Goal: Transaction & Acquisition: Book appointment/travel/reservation

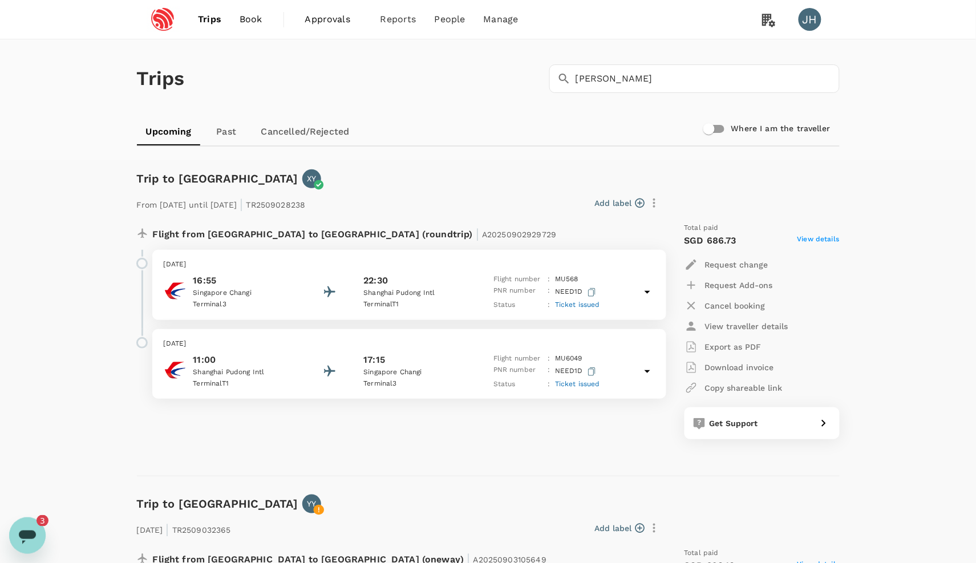
scroll to position [1, 0]
click at [300, 18] on link "Approvals 0" at bounding box center [333, 19] width 75 height 39
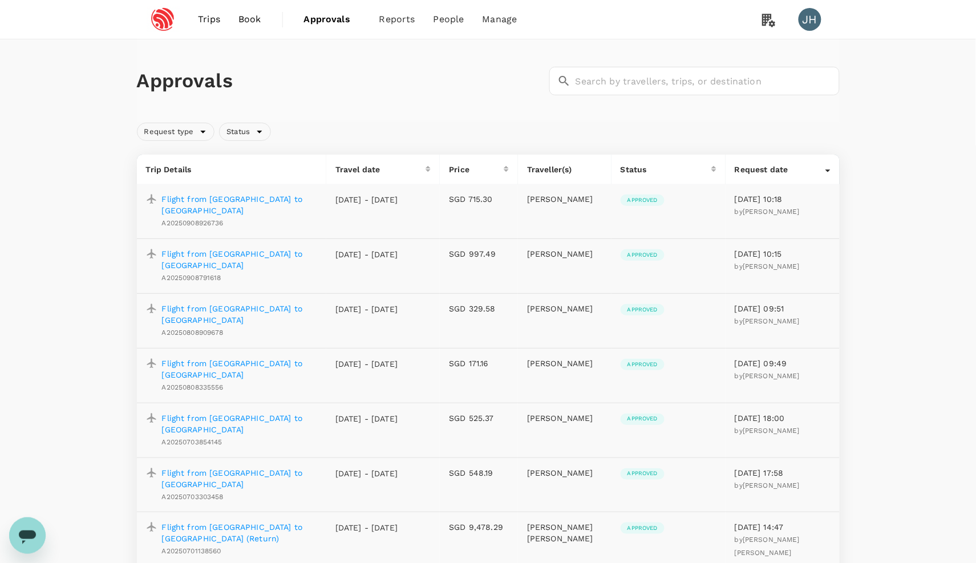
click at [255, 303] on p "Flight from Singapore to Shanghai" at bounding box center [239, 314] width 155 height 23
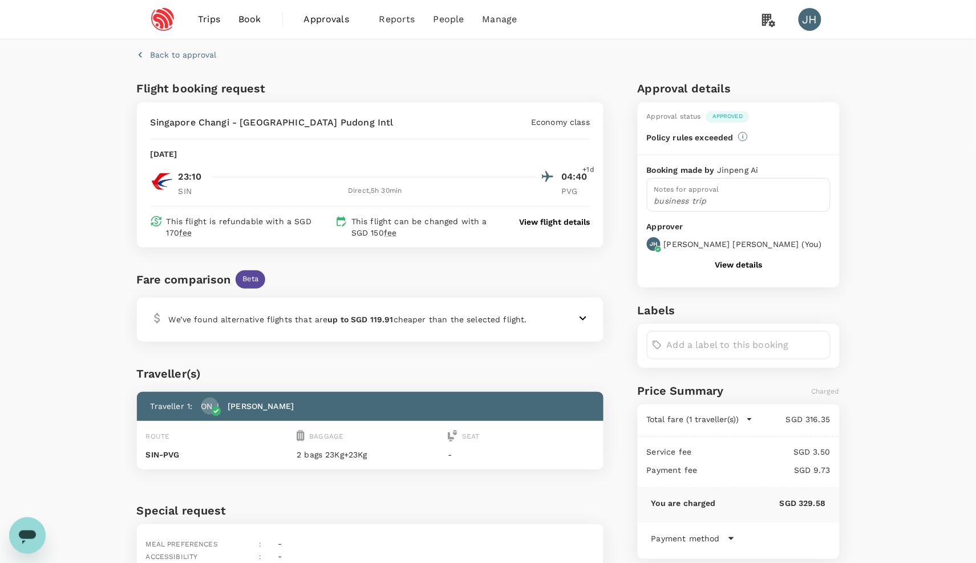
click at [212, 16] on span "Trips" at bounding box center [209, 20] width 22 height 14
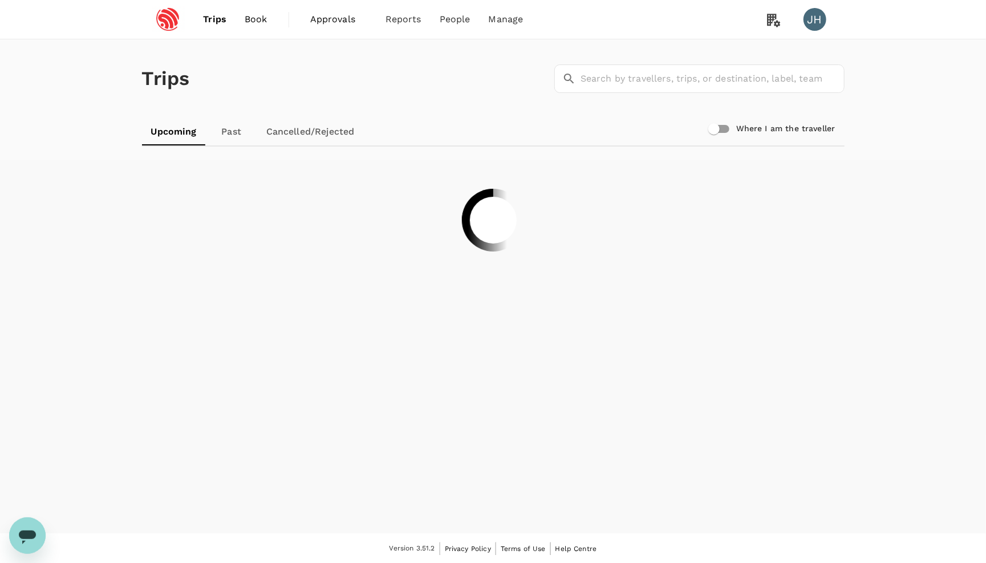
click at [256, 14] on span "Book" at bounding box center [256, 20] width 23 height 14
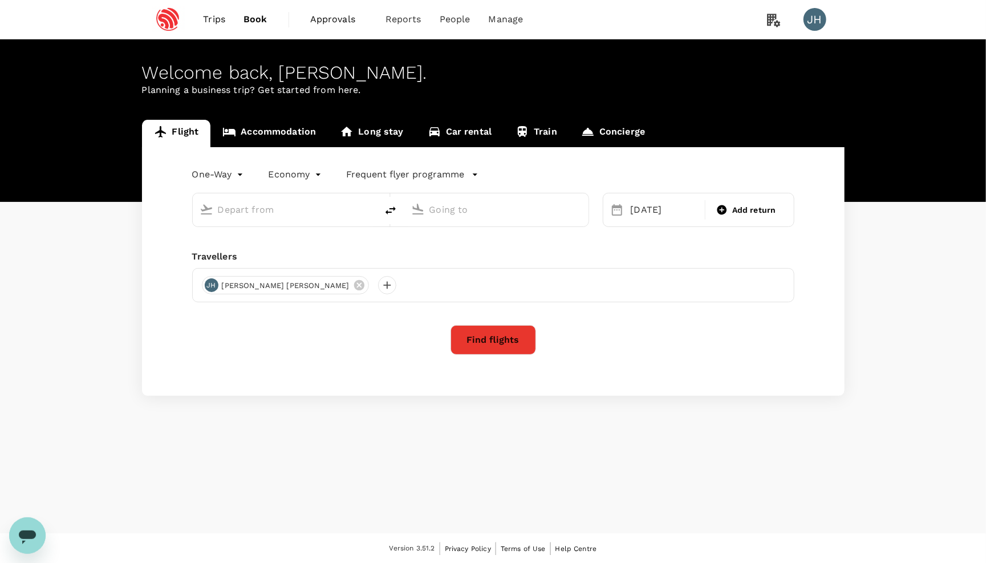
type input "Singapore Changi (SIN)"
type input "Shanghai, China (any)"
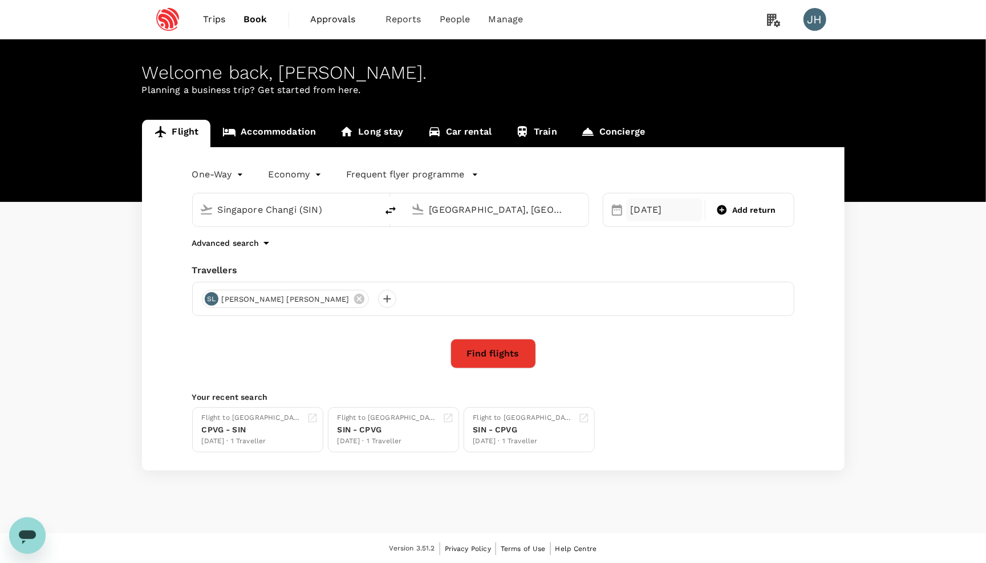
click at [648, 217] on div "22 Oct" at bounding box center [664, 209] width 77 height 23
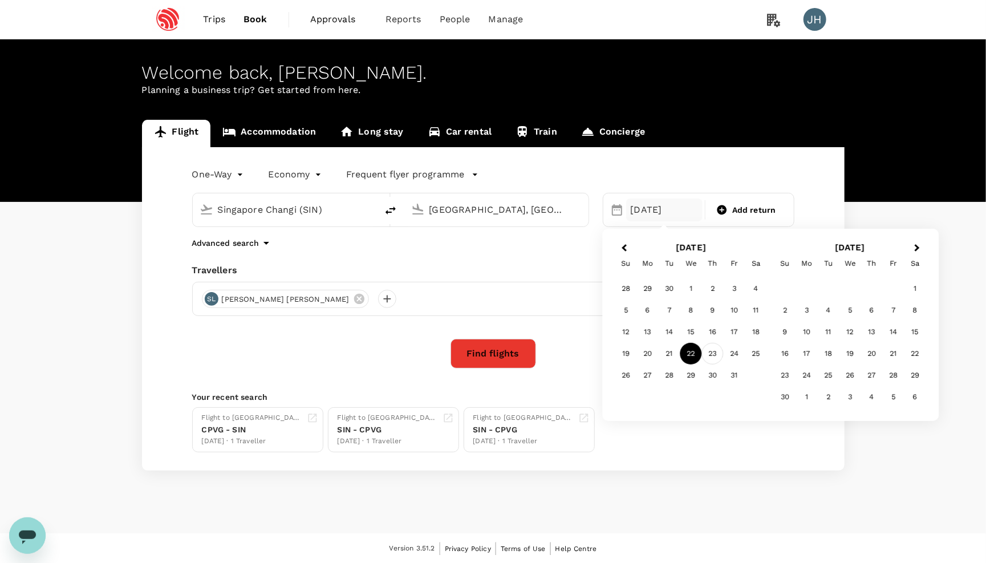
click at [709, 353] on div "23" at bounding box center [713, 354] width 22 height 22
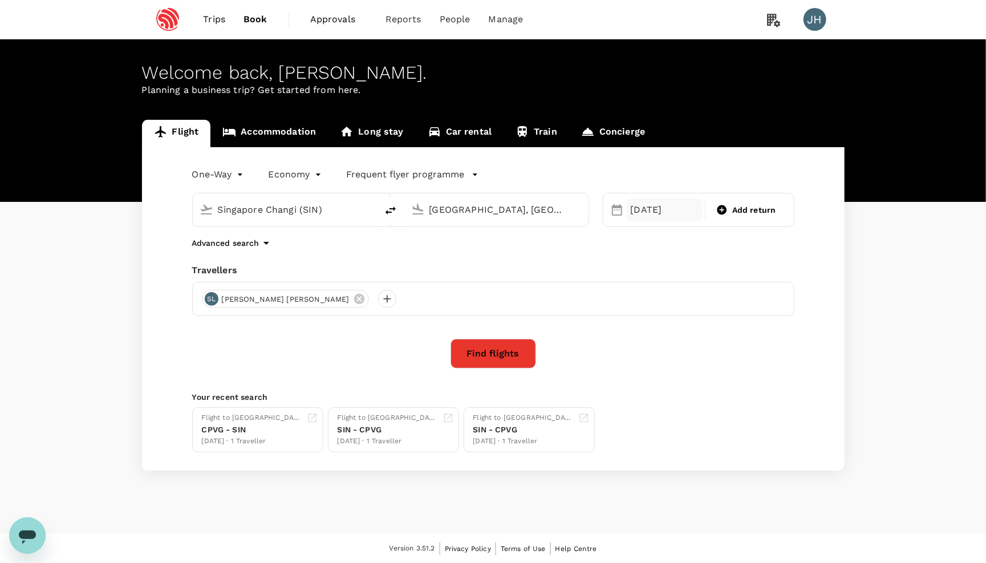
click at [673, 211] on div "23 Oct" at bounding box center [664, 209] width 77 height 23
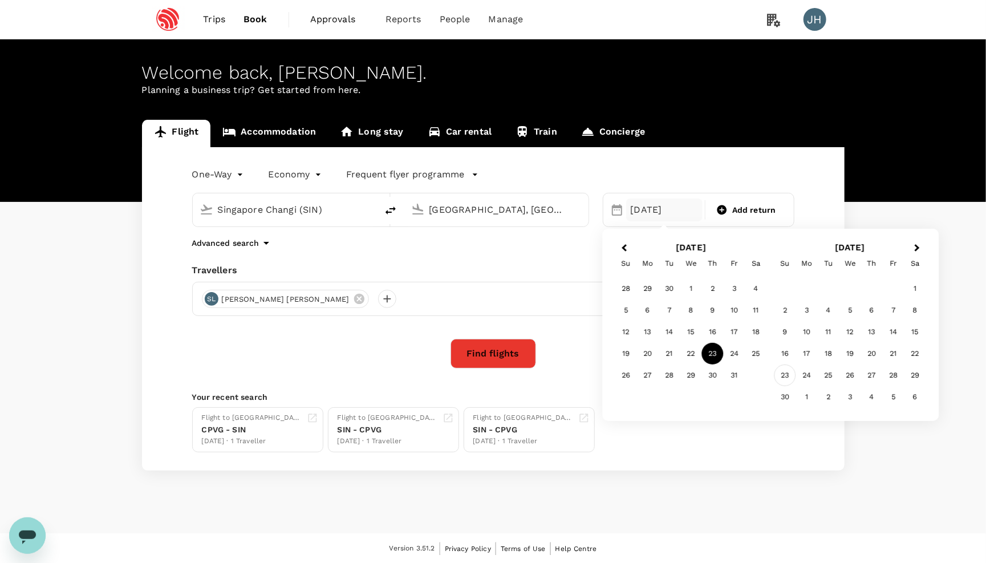
click at [786, 374] on div "23" at bounding box center [785, 375] width 22 height 22
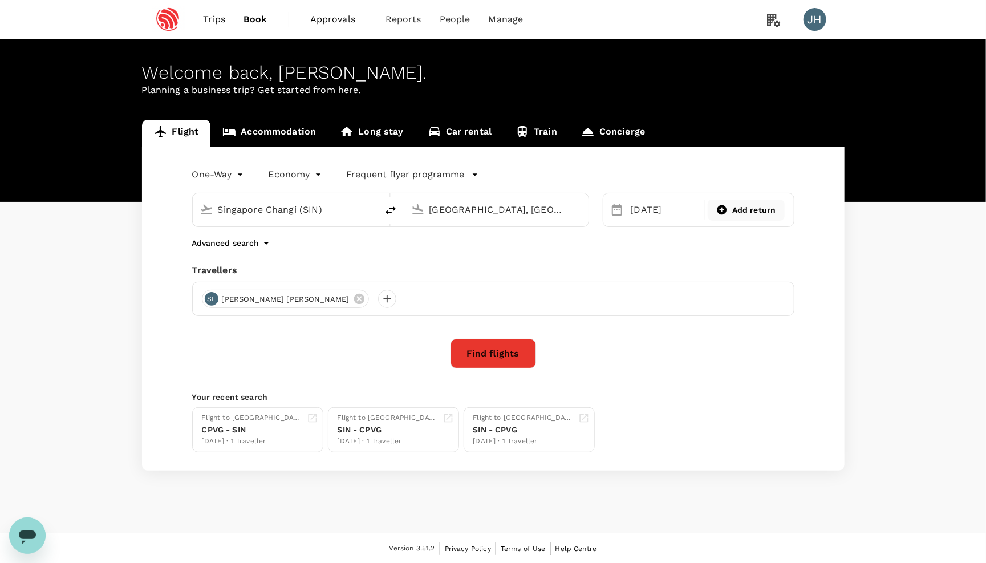
click at [755, 209] on span "Add return" at bounding box center [754, 210] width 44 height 12
type input "roundtrip"
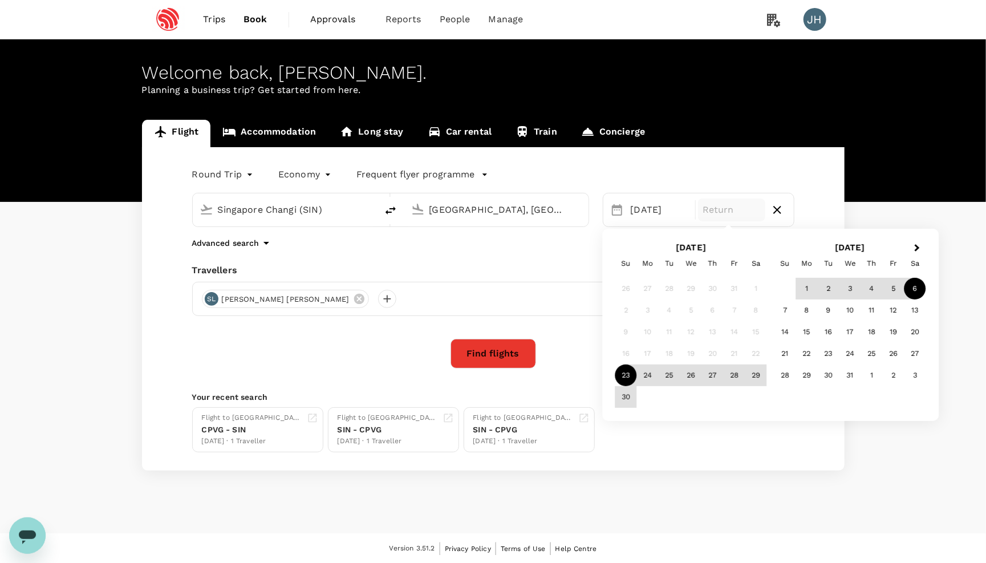
click at [913, 291] on div "6" at bounding box center [915, 289] width 22 height 22
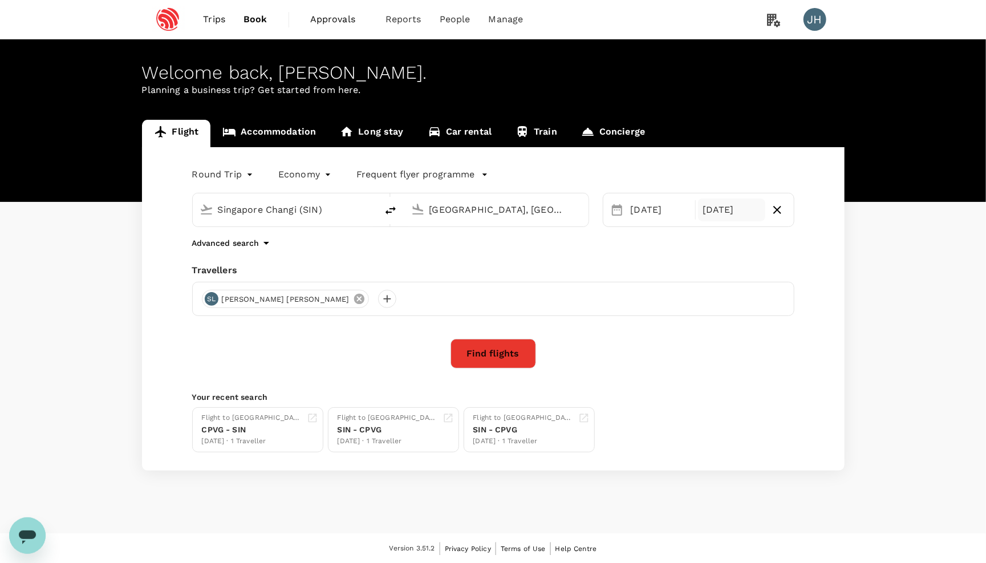
click at [354, 299] on icon at bounding box center [359, 299] width 10 height 10
click at [209, 303] on div at bounding box center [211, 299] width 18 height 18
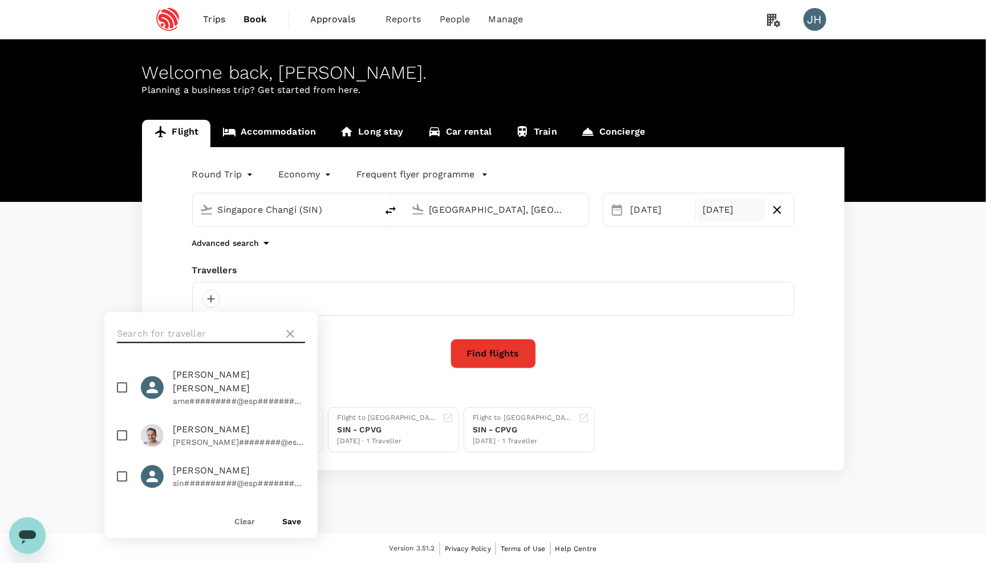
drag, startPoint x: 222, startPoint y: 330, endPoint x: 212, endPoint y: 323, distance: 12.0
click at [222, 330] on input "text" at bounding box center [198, 334] width 162 height 18
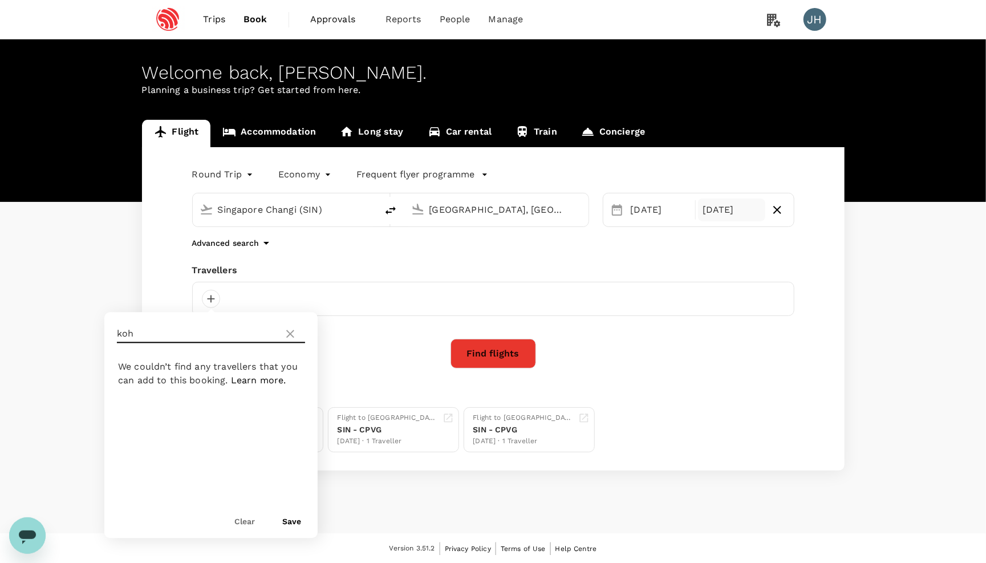
type input "koh"
click at [287, 521] on button "Save" at bounding box center [291, 521] width 19 height 9
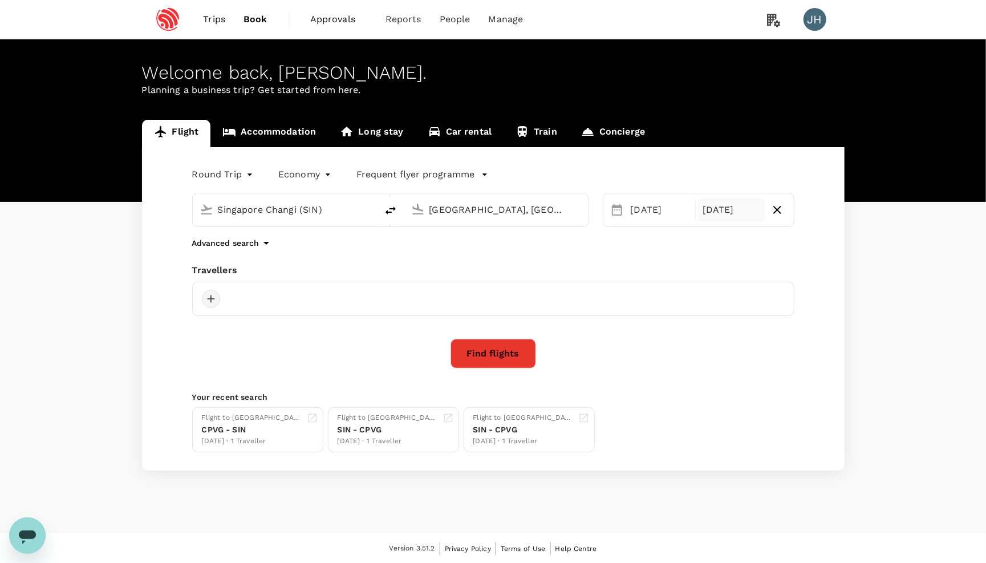
click at [206, 299] on div at bounding box center [211, 299] width 18 height 18
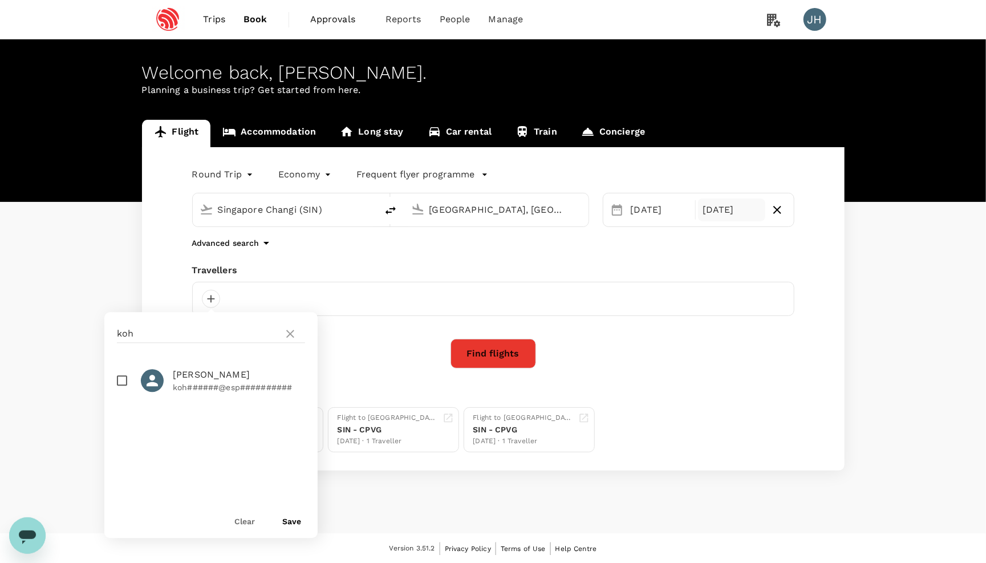
click at [121, 389] on input "checkbox" at bounding box center [122, 381] width 24 height 24
checkbox input "true"
click at [288, 525] on button "Save" at bounding box center [291, 521] width 19 height 9
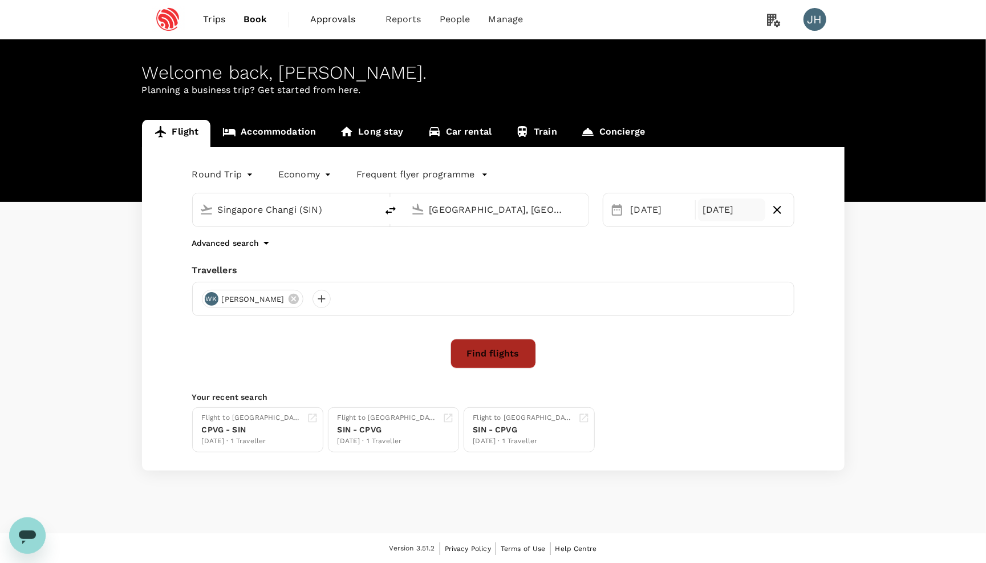
click at [523, 351] on button "Find flights" at bounding box center [493, 354] width 86 height 30
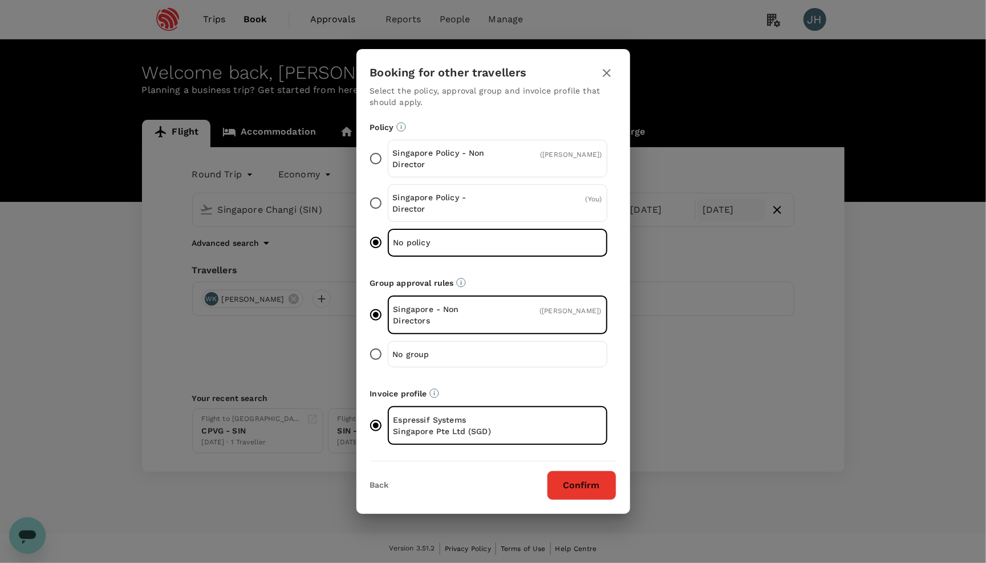
click at [576, 485] on button "Confirm" at bounding box center [582, 485] width 70 height 30
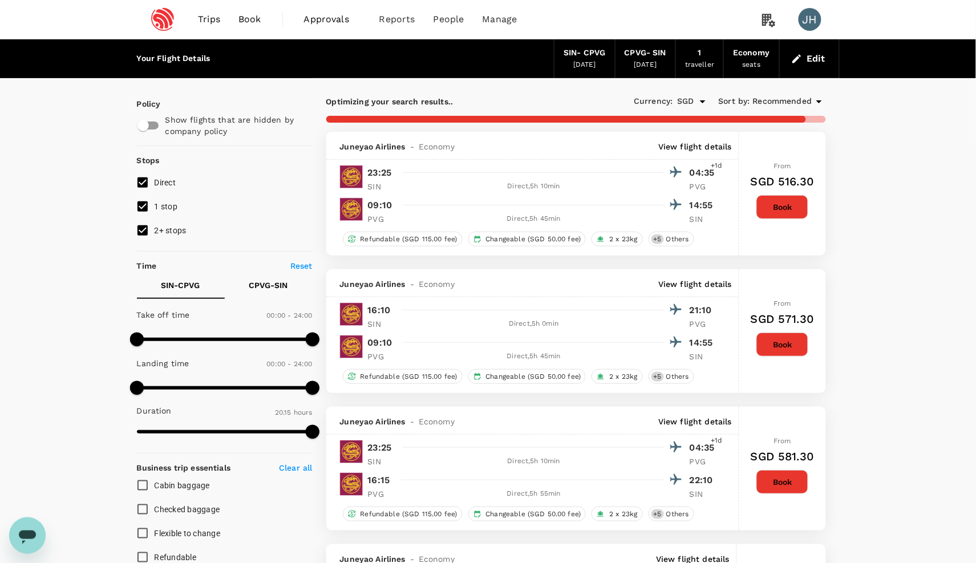
type input "1335"
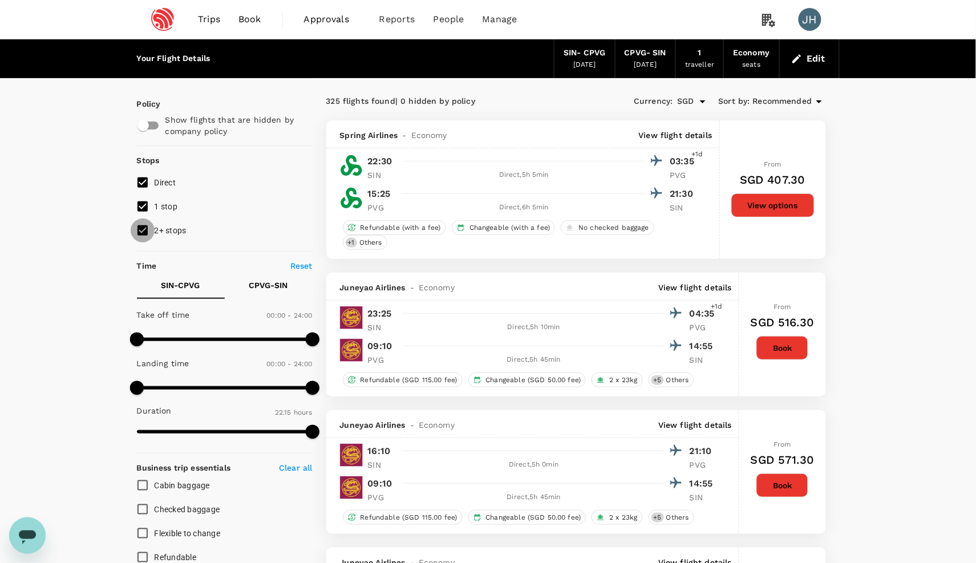
click at [152, 230] on input "2+ stops" at bounding box center [143, 230] width 24 height 24
checkbox input "false"
click at [151, 215] on input "1 stop" at bounding box center [143, 206] width 24 height 24
checkbox input "false"
click at [789, 99] on span "Recommended" at bounding box center [782, 101] width 59 height 13
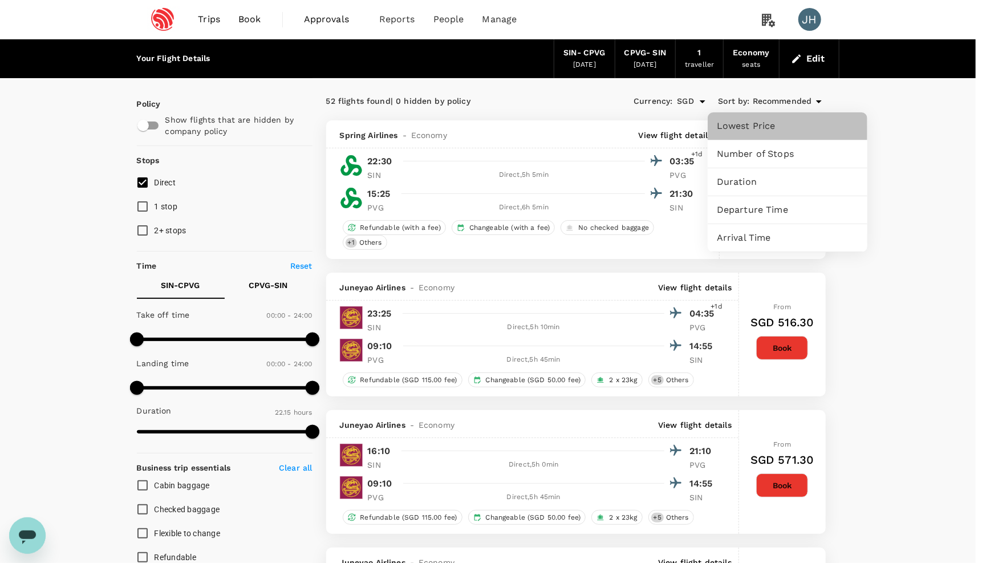
click at [773, 126] on span "Lowest Price" at bounding box center [787, 126] width 141 height 14
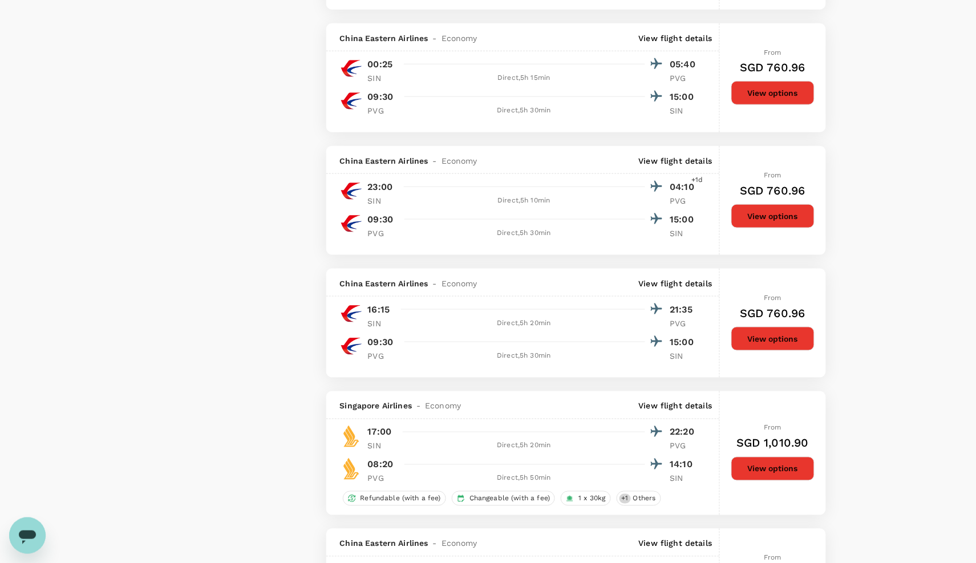
scroll to position [1447, 0]
